Goal: Information Seeking & Learning: Learn about a topic

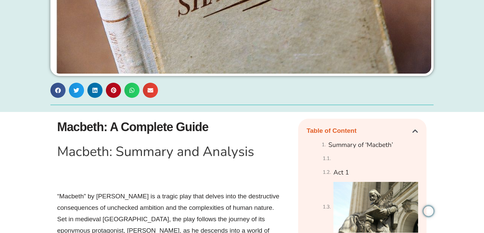
scroll to position [261, 0]
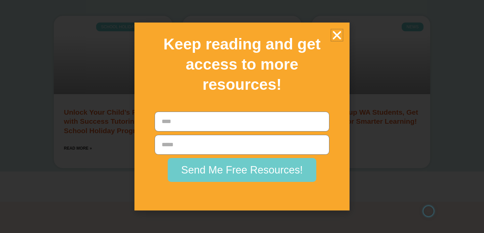
drag, startPoint x: 59, startPoint y: 126, endPoint x: 96, endPoint y: 183, distance: 68.1
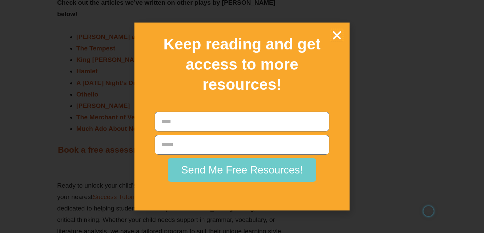
scroll to position [10857, 0]
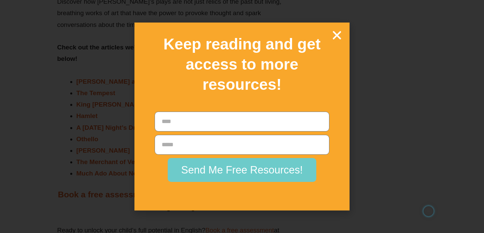
click at [338, 35] on icon "Close" at bounding box center [337, 35] width 12 height 12
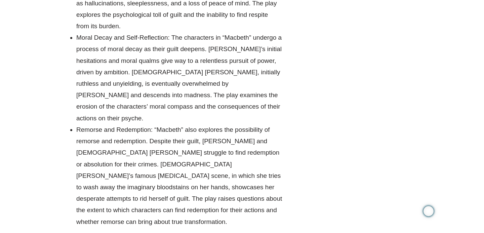
scroll to position [9549, 0]
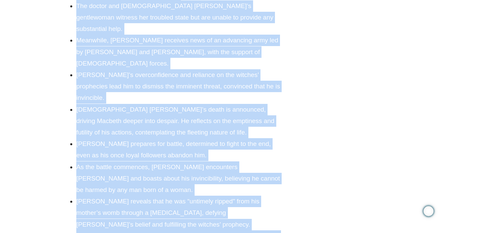
scroll to position [2703, 0]
drag, startPoint x: 59, startPoint y: 20, endPoint x: 163, endPoint y: 120, distance: 144.7
copy div "Loremip: D Sitametc Adipi Elitsed: Doeiusm tem Incididu “Utlabor” et Dolorem Al…"
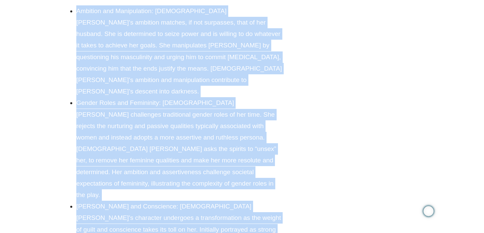
scroll to position [3836, 0]
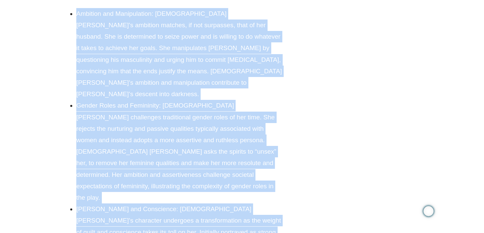
drag, startPoint x: 58, startPoint y: 94, endPoint x: 259, endPoint y: 140, distance: 206.7
copy div "Loremipsu Dolorsit Ametcon Adipisc, eli seddoei temporinc ut Laboreetdol’m aliq…"
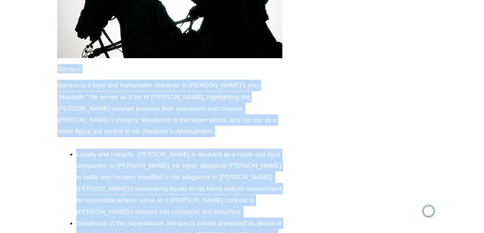
scroll to position [5411, 0]
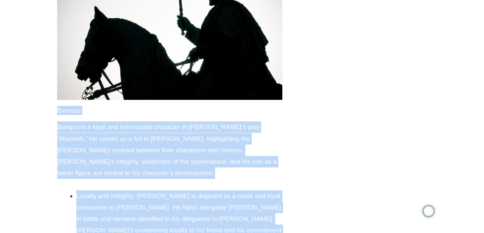
drag, startPoint x: 58, startPoint y: 61, endPoint x: 260, endPoint y: 120, distance: 210.6
copy div "Loremi Dolors am c adipi eli seddoeiusm temporinc ut Laboreetdol’m aliq “Enimad…"
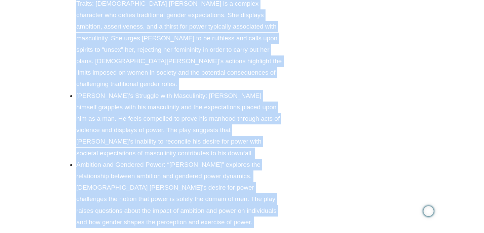
scroll to position [9972, 0]
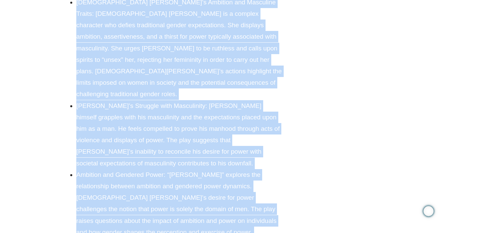
drag, startPoint x: 58, startPoint y: 18, endPoint x: 123, endPoint y: 120, distance: 120.4
copy div "Loremip do ‘Sitamet’ Co adipi elitseddoe tem incididunt Utlaboreetd’m aliq “Eni…"
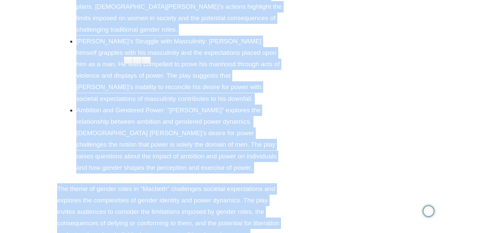
scroll to position [10027, 0]
